Goal: Information Seeking & Learning: Learn about a topic

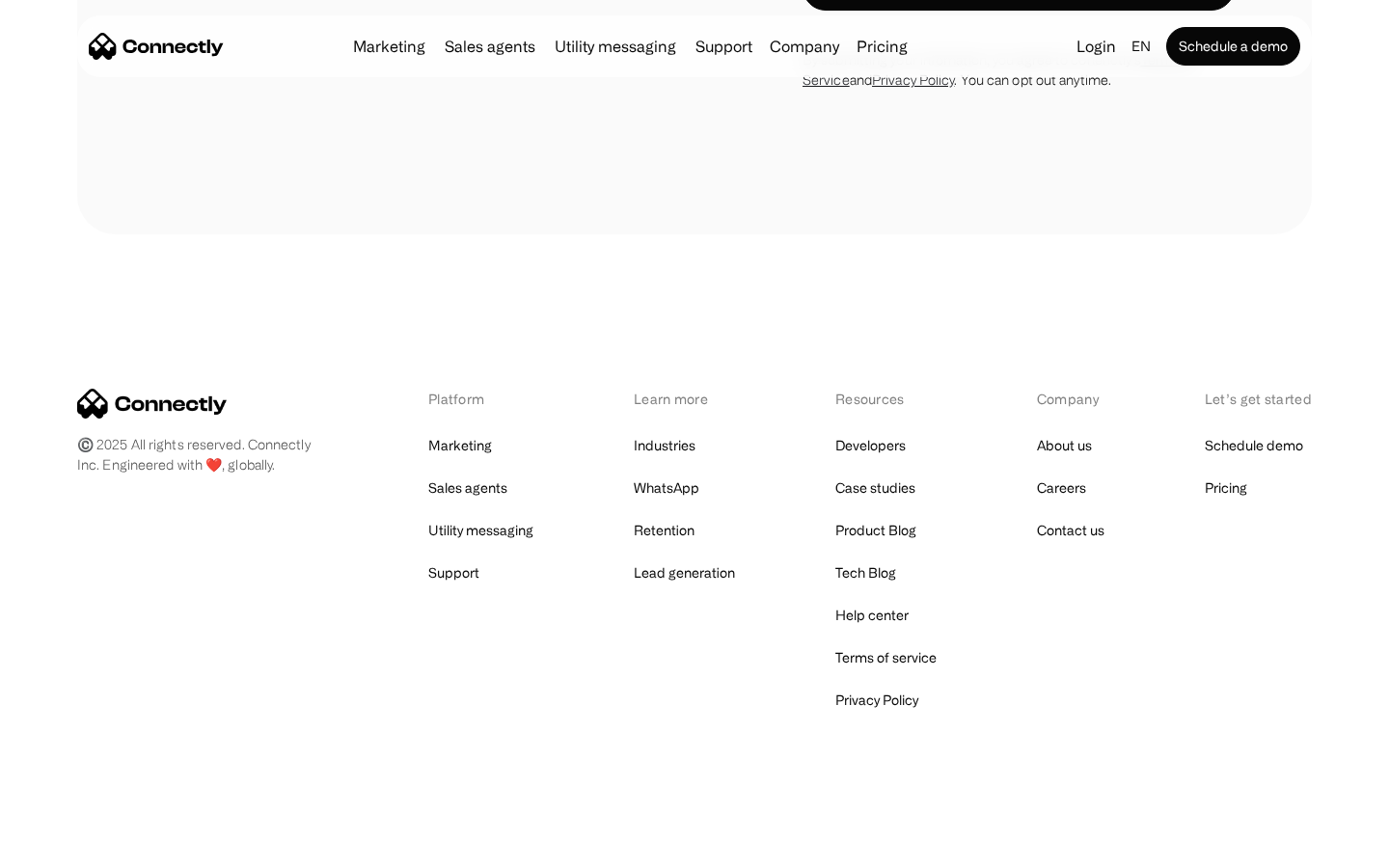
scroll to position [1652, 0]
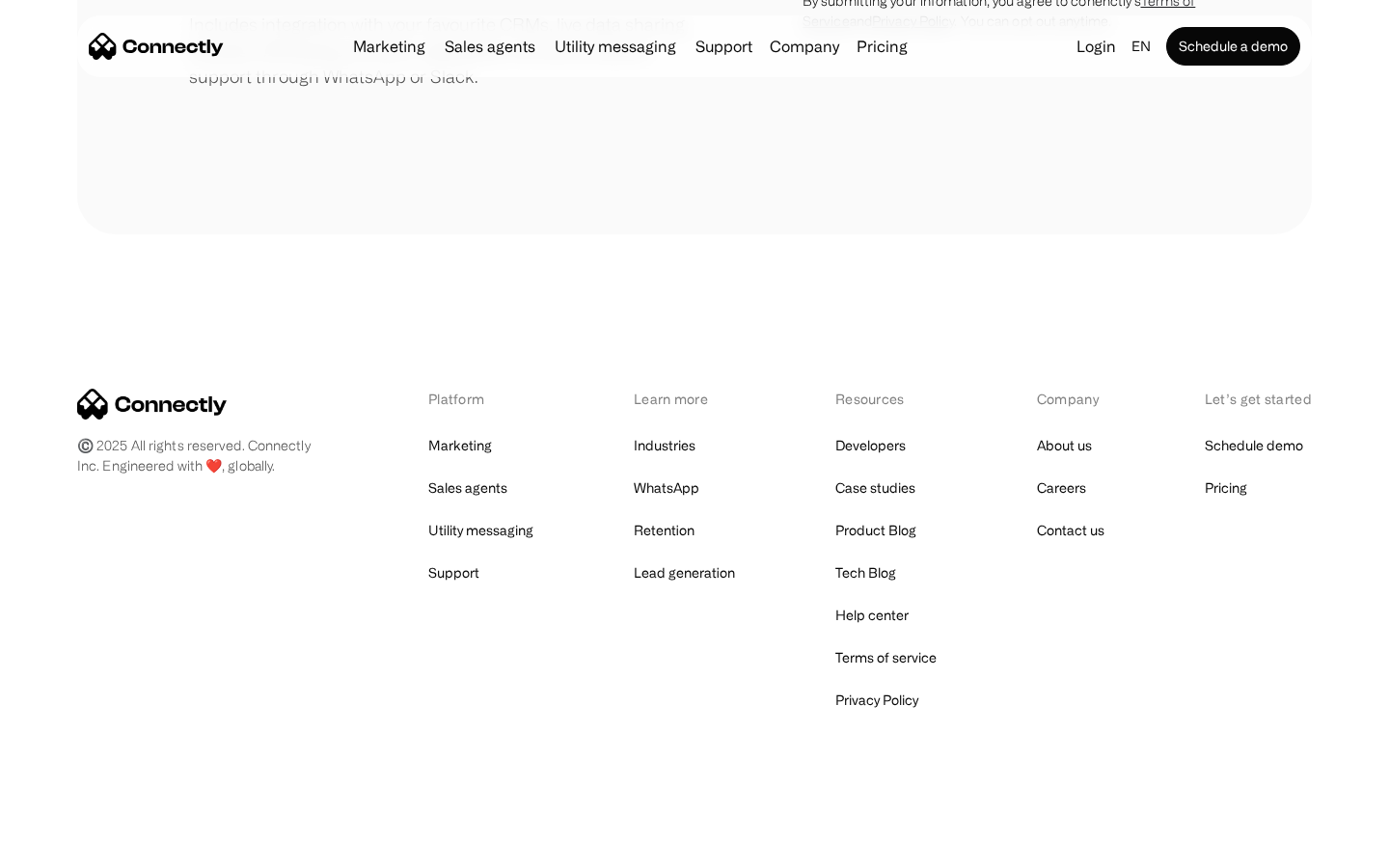
scroll to position [896, 0]
